Goal: Transaction & Acquisition: Book appointment/travel/reservation

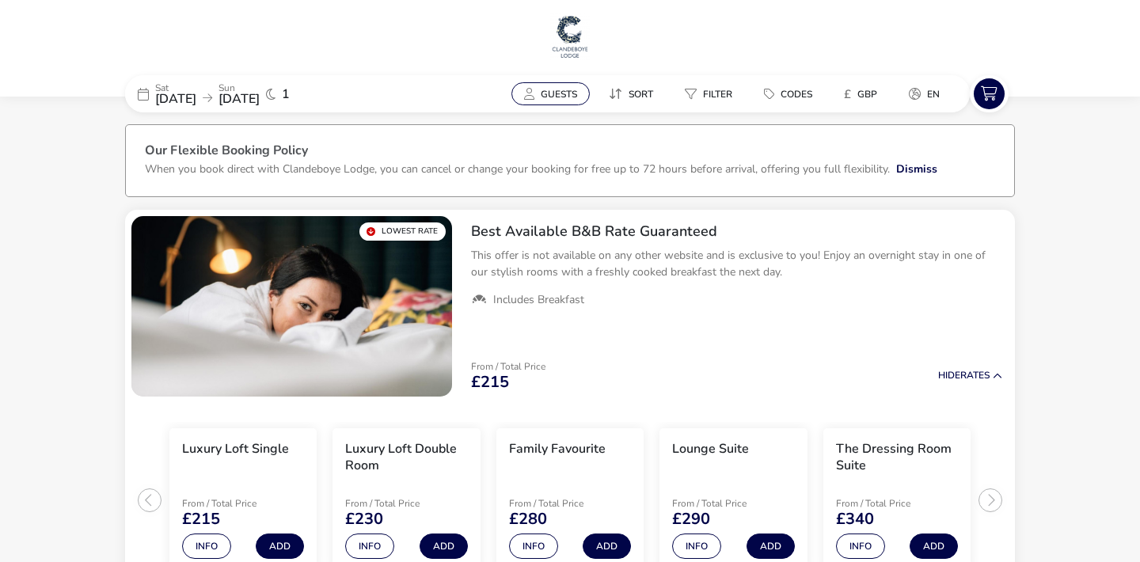
click at [562, 93] on span "Guests" at bounding box center [558, 94] width 36 height 13
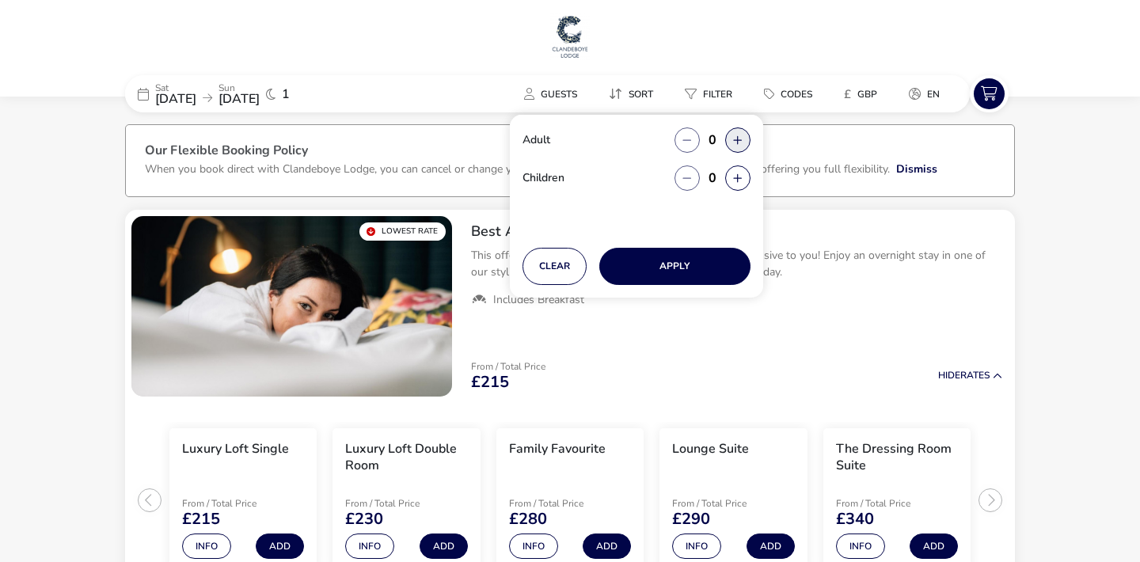
click at [737, 136] on icon "button" at bounding box center [737, 140] width 9 height 10
click at [737, 136] on button "button" at bounding box center [737, 139] width 25 height 25
type input "2"
click at [675, 264] on button "Apply" at bounding box center [674, 266] width 151 height 37
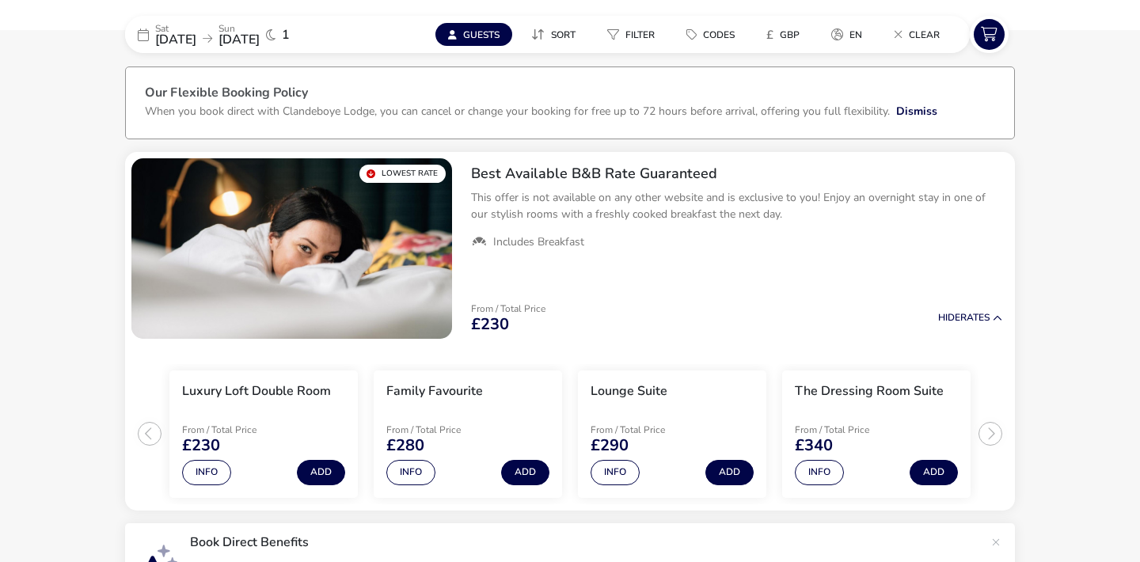
scroll to position [67, 0]
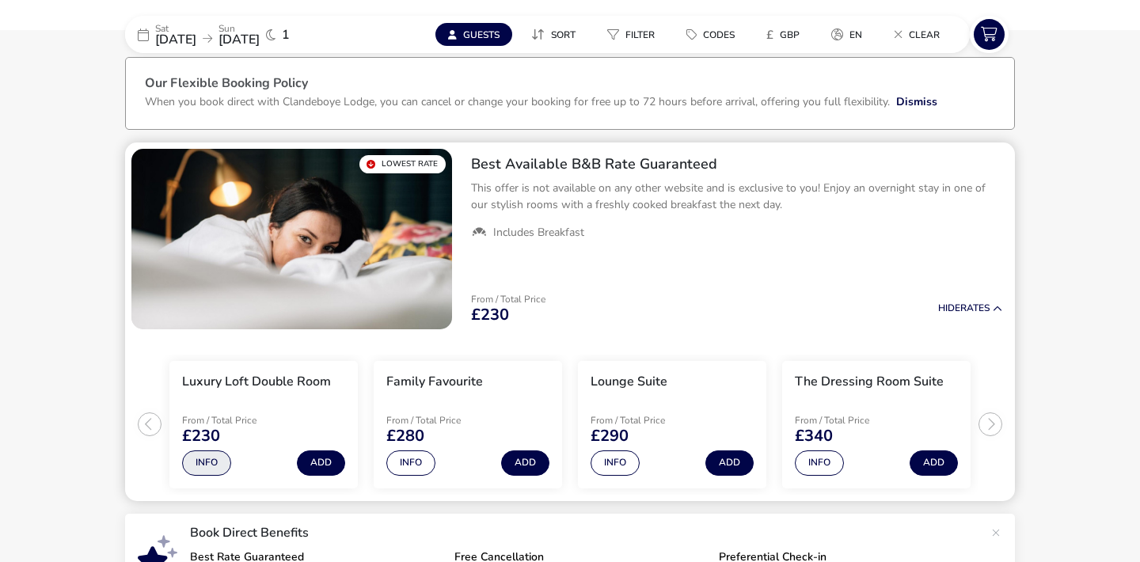
click at [207, 462] on button "Info" at bounding box center [206, 462] width 49 height 25
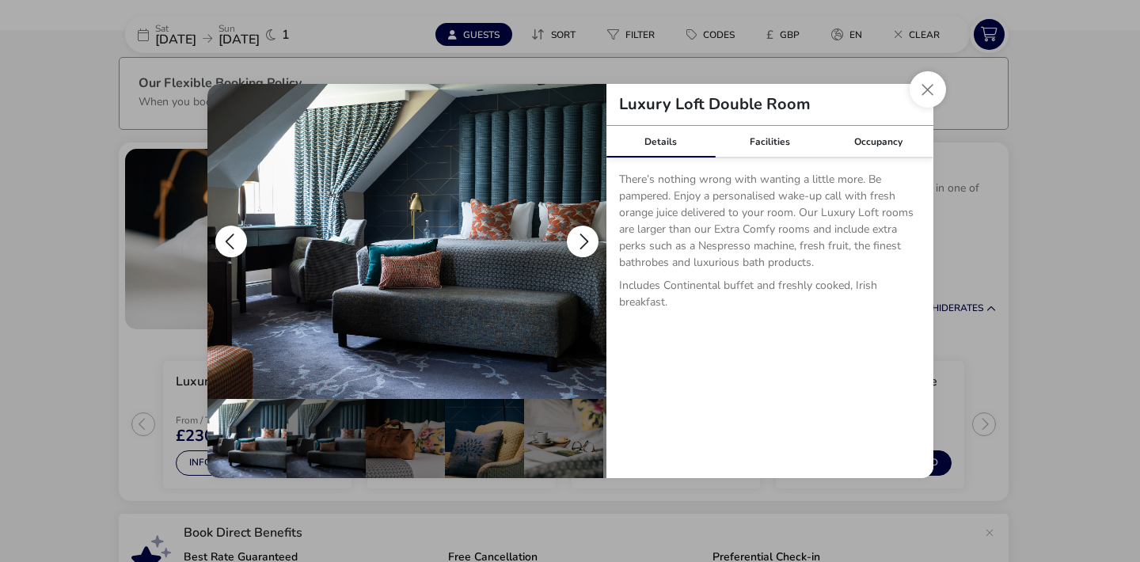
click at [582, 238] on button "details" at bounding box center [583, 242] width 32 height 32
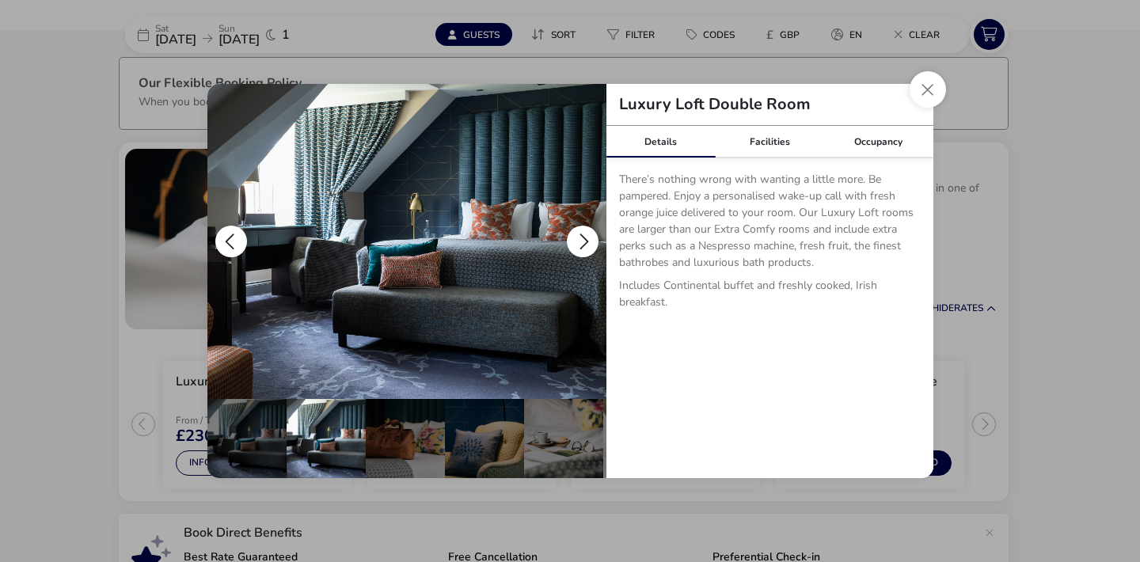
click at [582, 238] on button "details" at bounding box center [583, 242] width 32 height 32
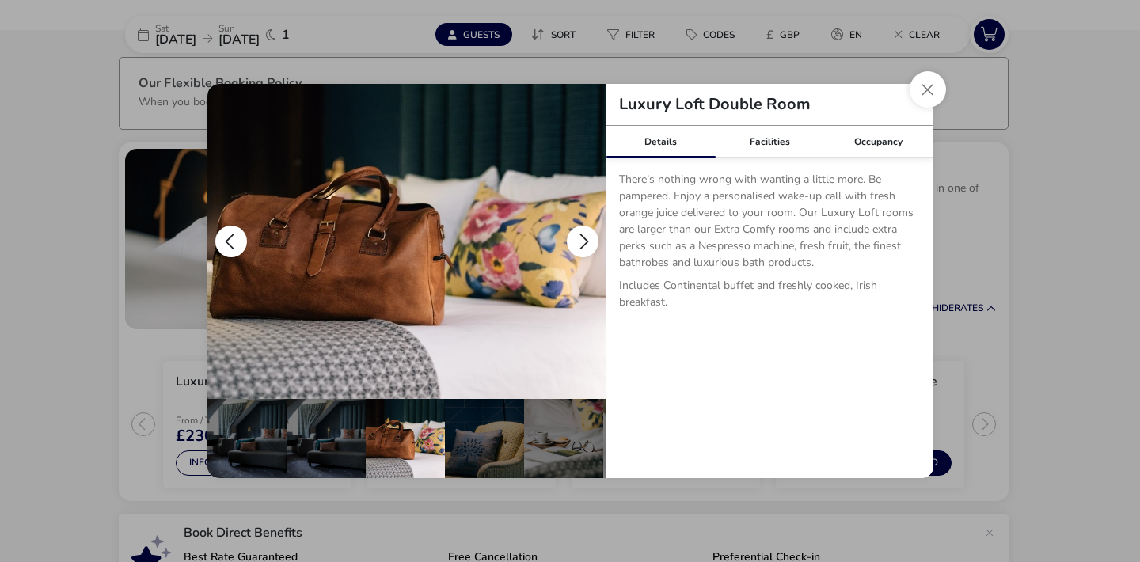
scroll to position [0, 79]
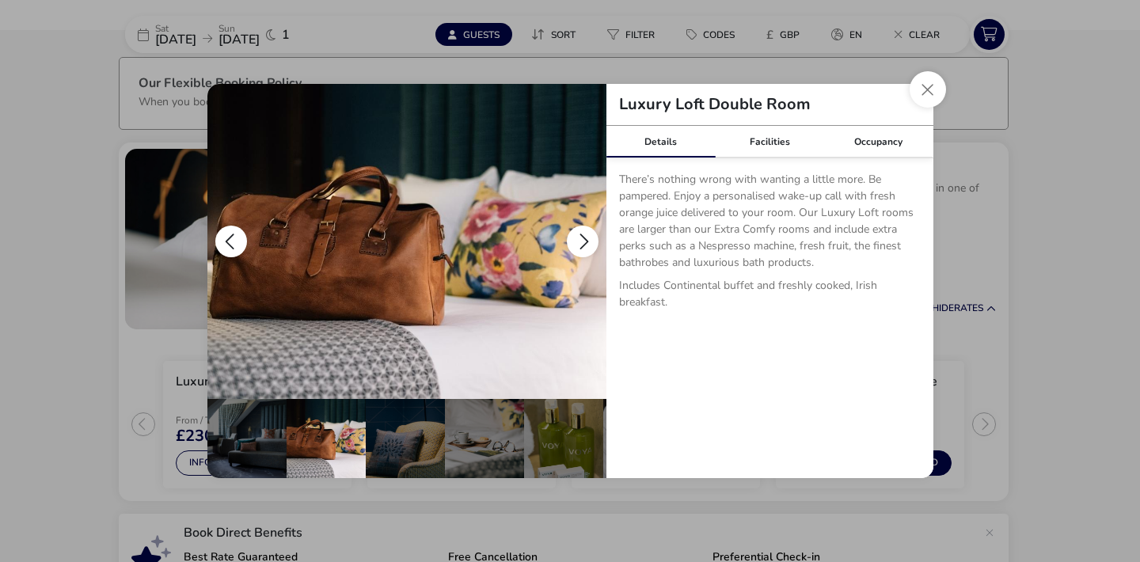
click at [582, 238] on button "details" at bounding box center [583, 242] width 32 height 32
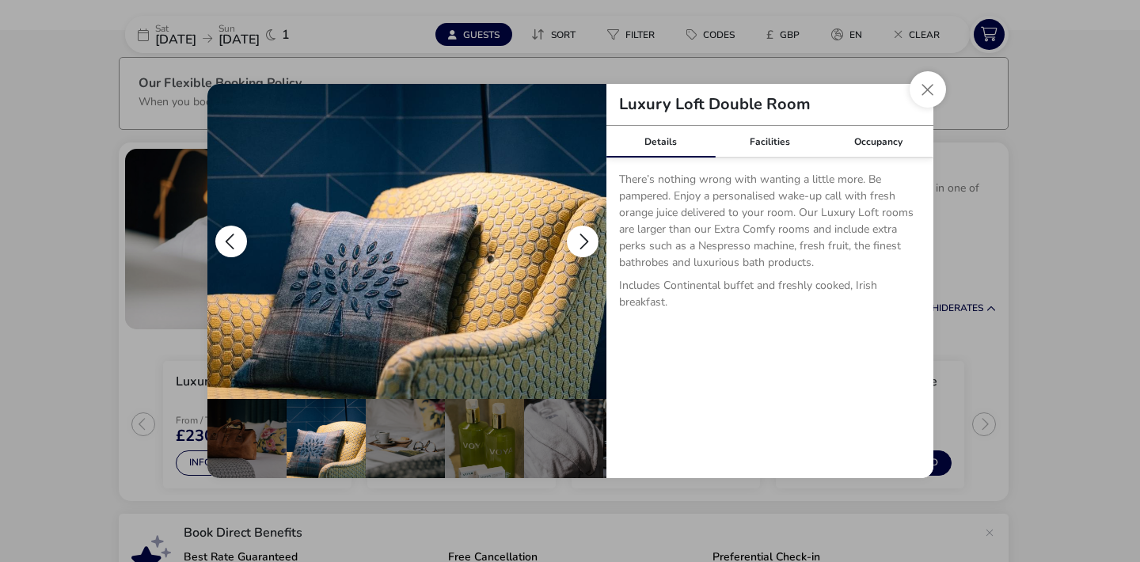
click at [582, 238] on button "details" at bounding box center [583, 242] width 32 height 32
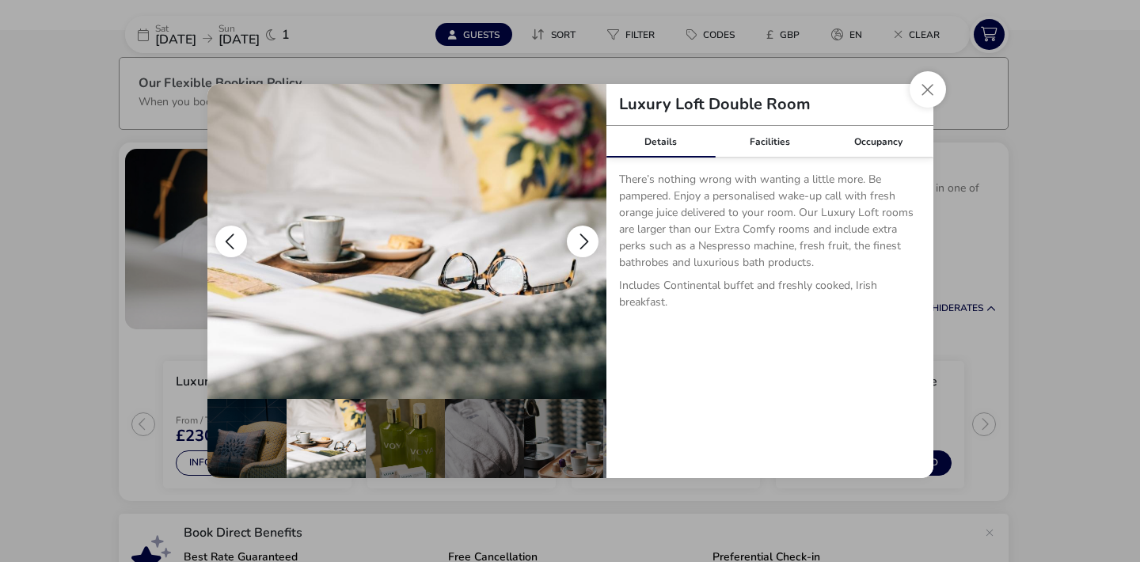
click at [582, 238] on button "details" at bounding box center [583, 242] width 32 height 32
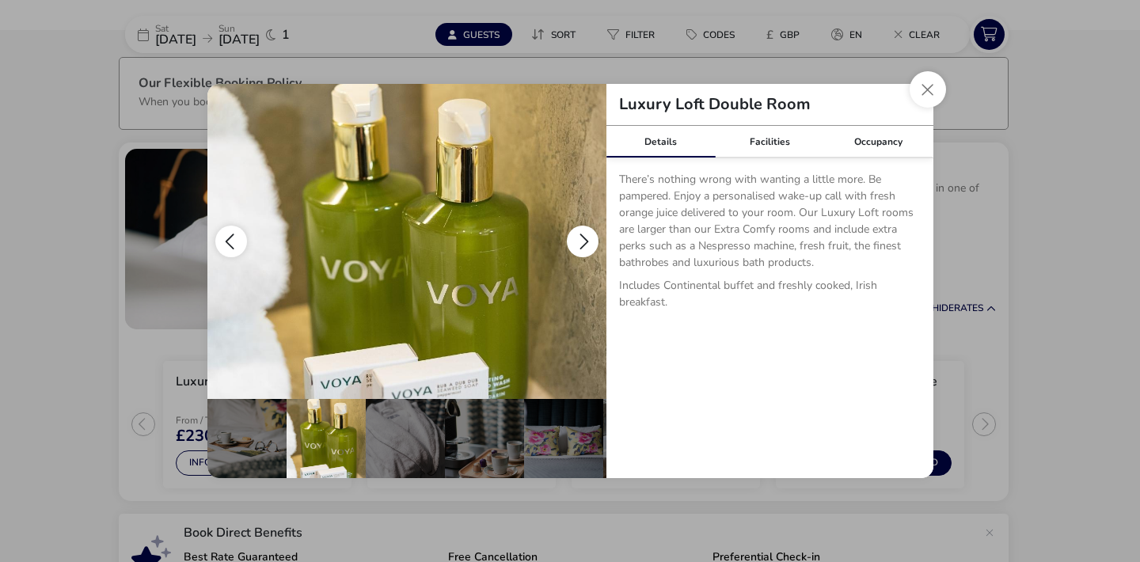
click at [582, 238] on button "details" at bounding box center [583, 242] width 32 height 32
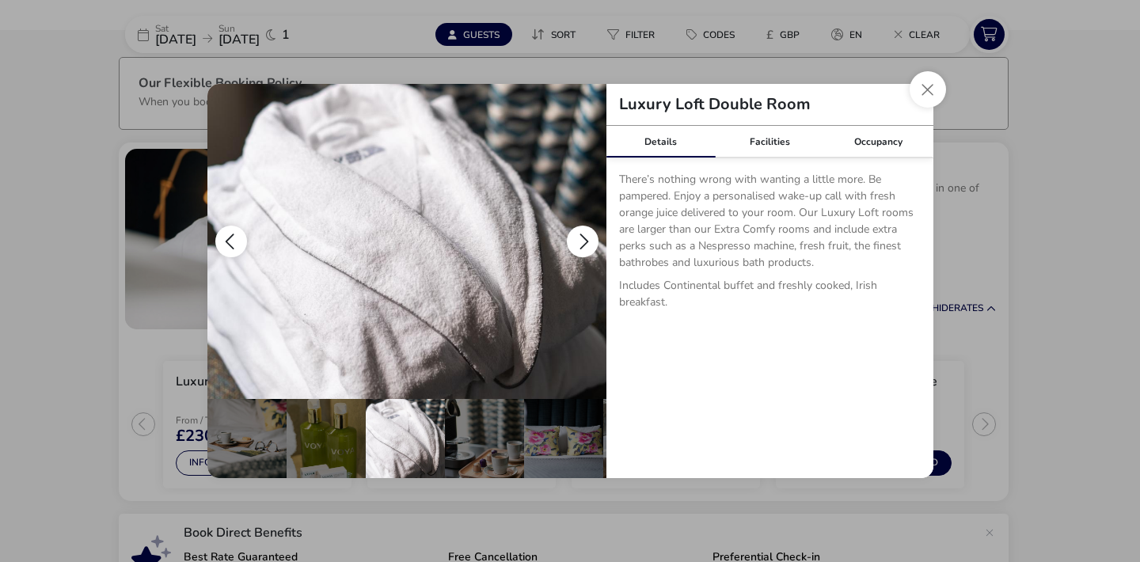
scroll to position [0, 393]
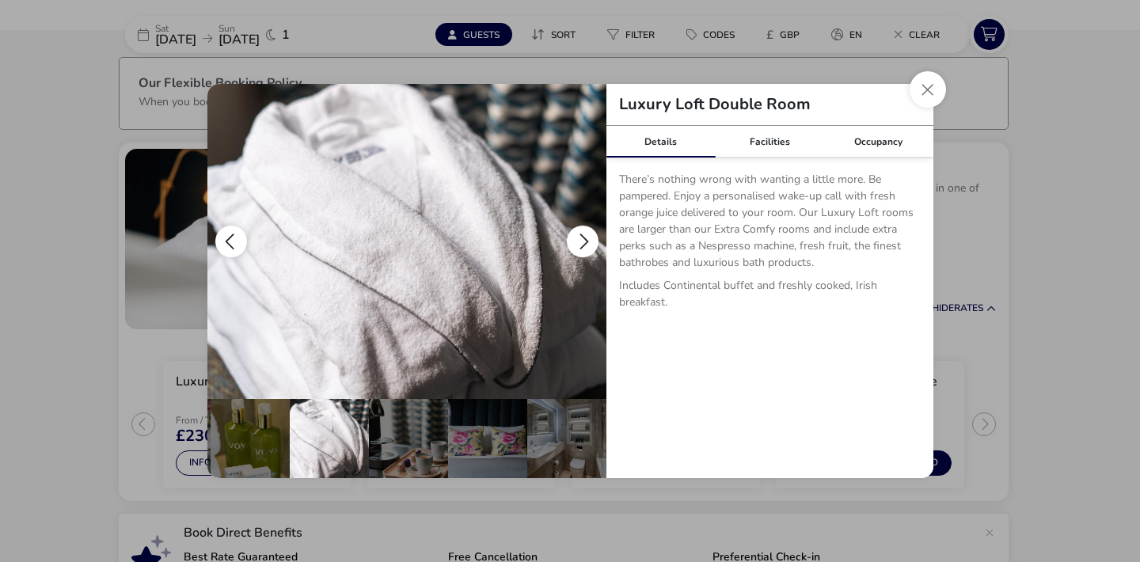
click at [582, 238] on button "details" at bounding box center [583, 242] width 32 height 32
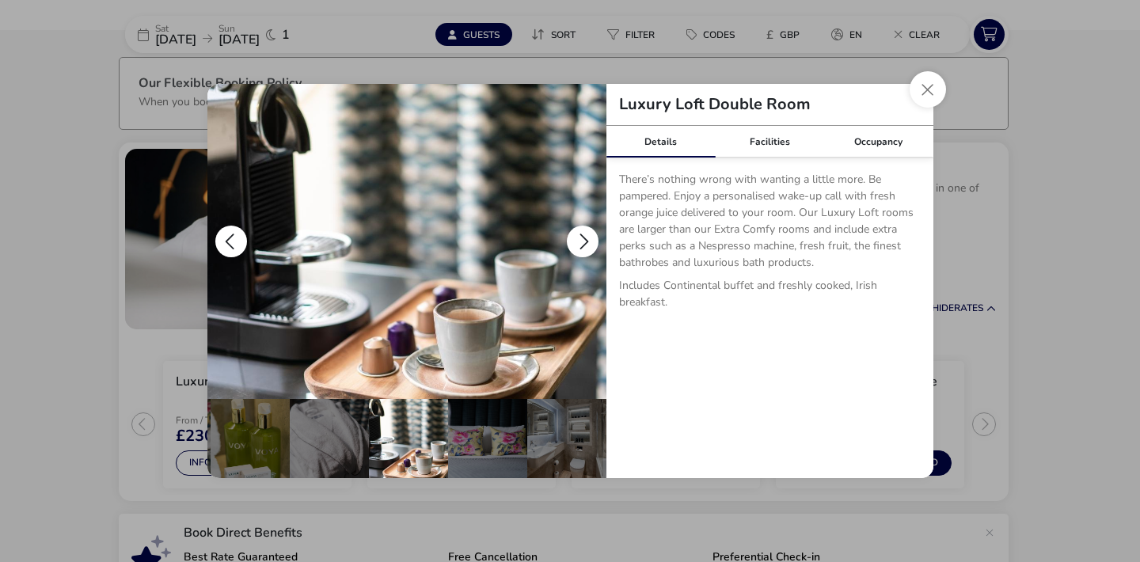
click at [582, 238] on button "details" at bounding box center [583, 242] width 32 height 32
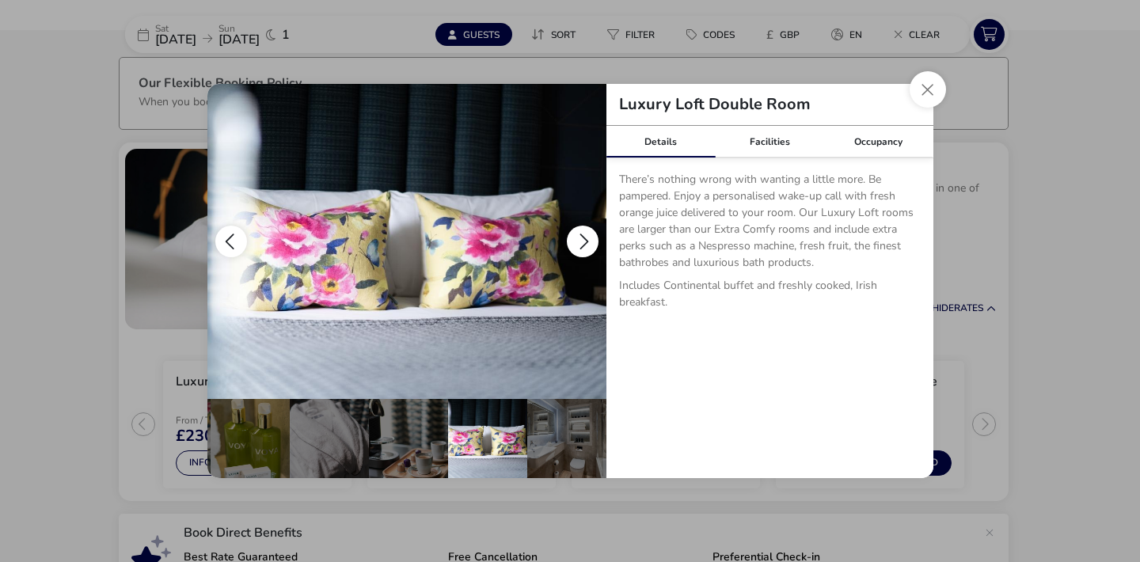
click at [582, 238] on button "details" at bounding box center [583, 242] width 32 height 32
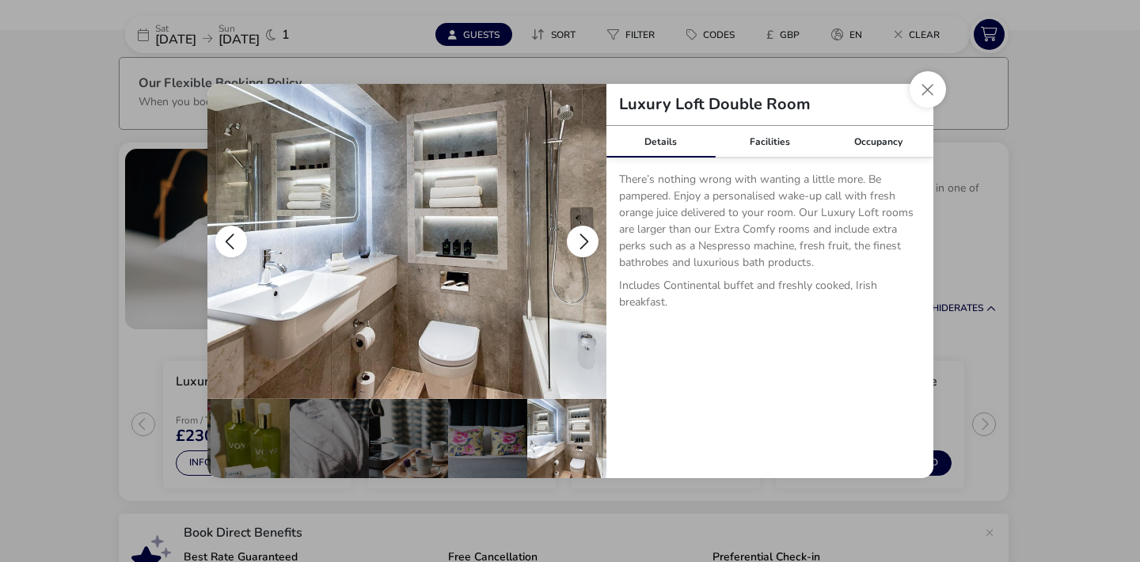
click at [582, 238] on button "details" at bounding box center [583, 242] width 32 height 32
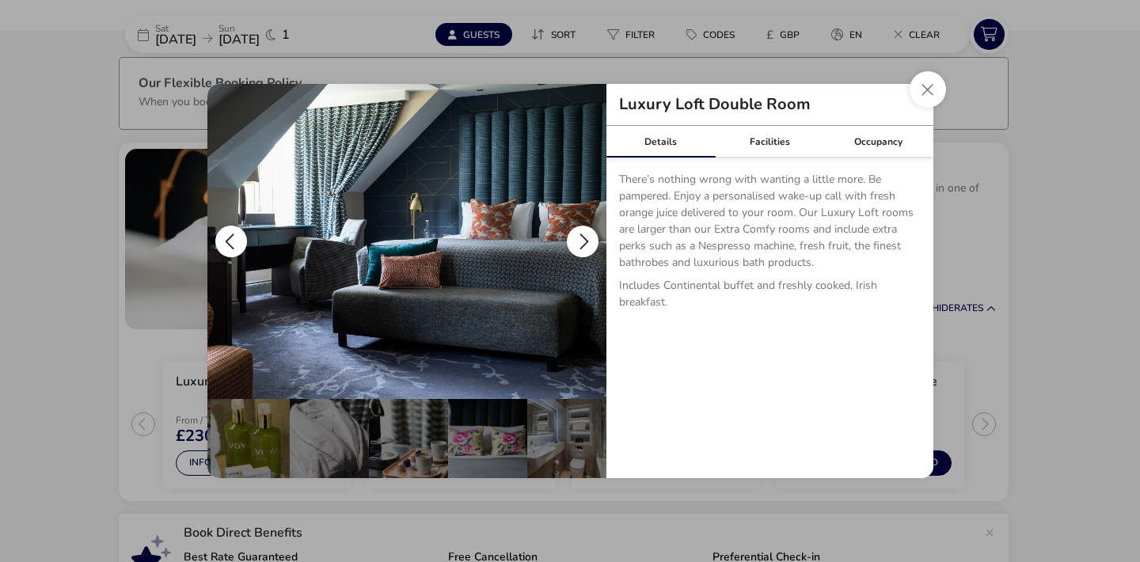
scroll to position [0, 0]
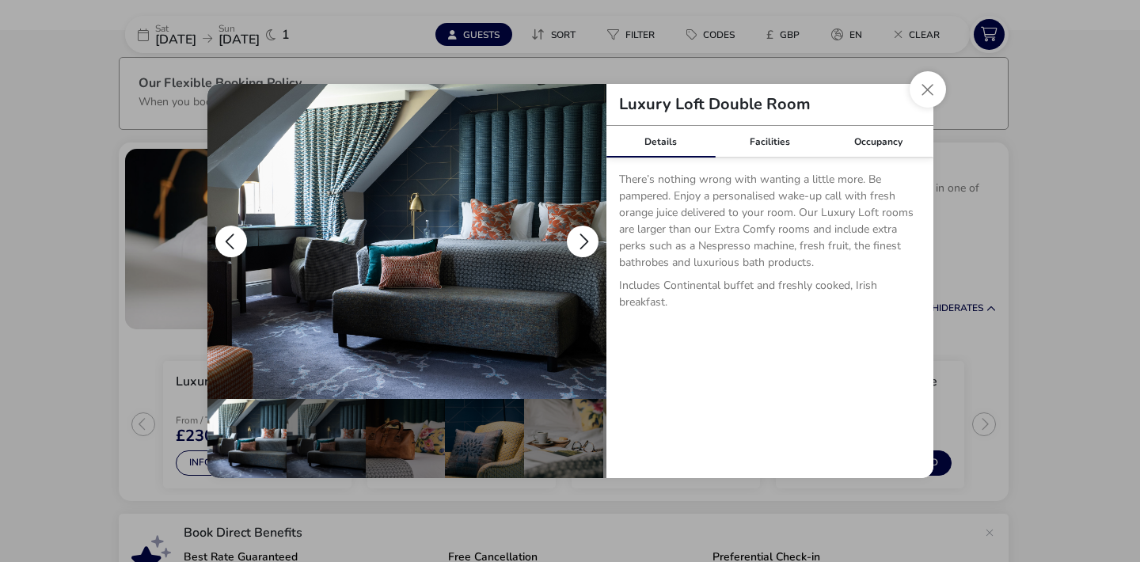
click at [582, 238] on button "details" at bounding box center [583, 242] width 32 height 32
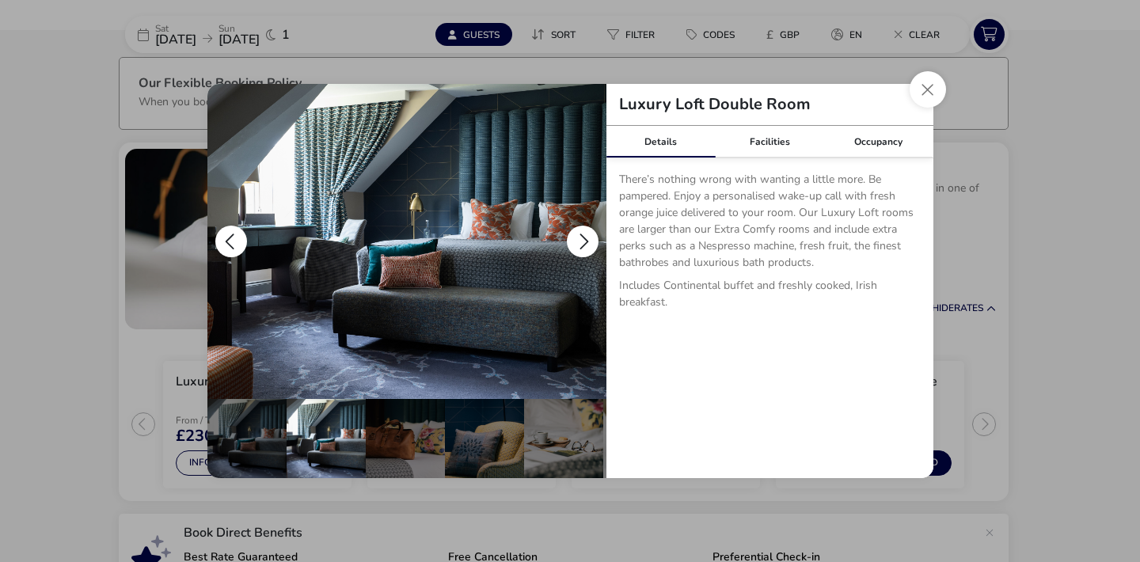
click at [582, 238] on button "details" at bounding box center [583, 242] width 32 height 32
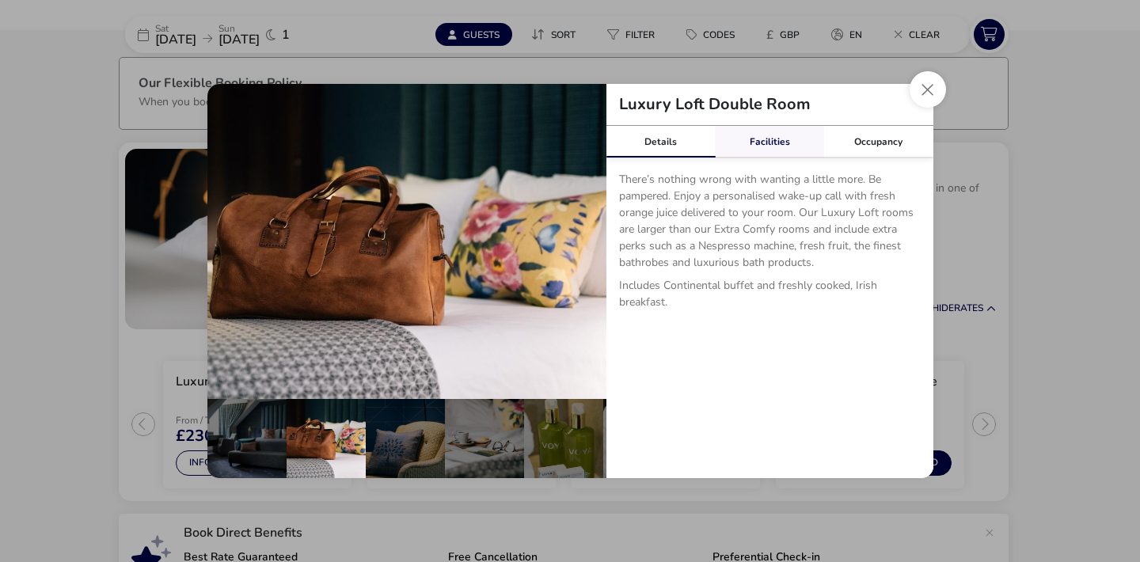
click at [766, 135] on div "Facilities" at bounding box center [769, 142] width 109 height 32
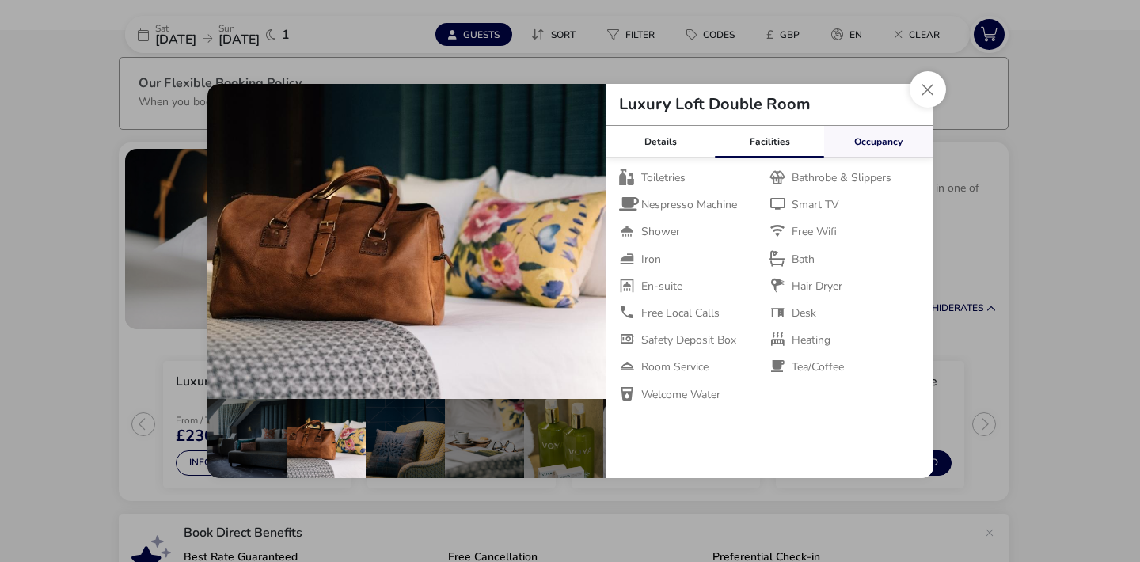
click at [878, 139] on div "Occupancy" at bounding box center [878, 142] width 109 height 32
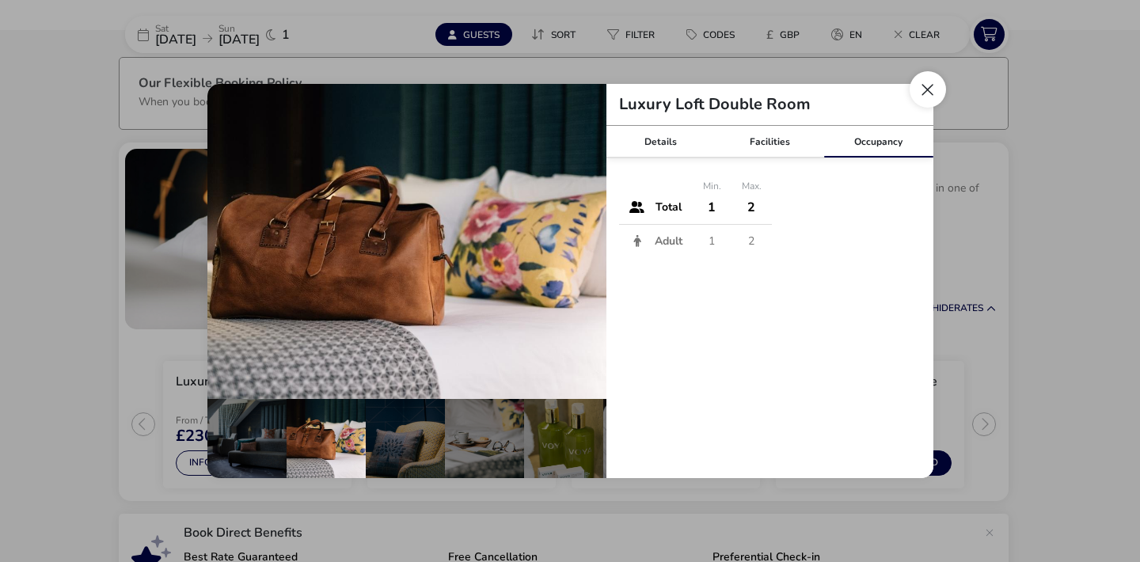
click at [928, 87] on button "Close dialog" at bounding box center [927, 89] width 36 height 36
